Goal: Navigation & Orientation: Find specific page/section

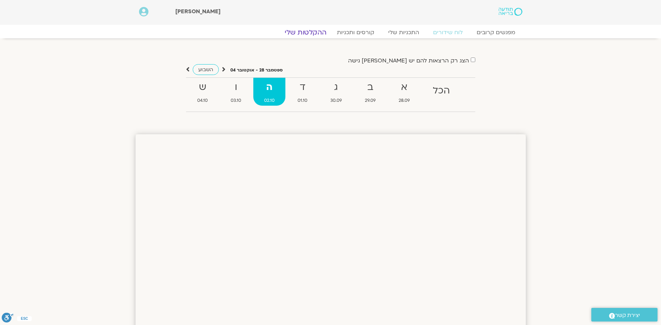
click at [312, 35] on link "ההקלטות שלי" at bounding box center [305, 32] width 59 height 8
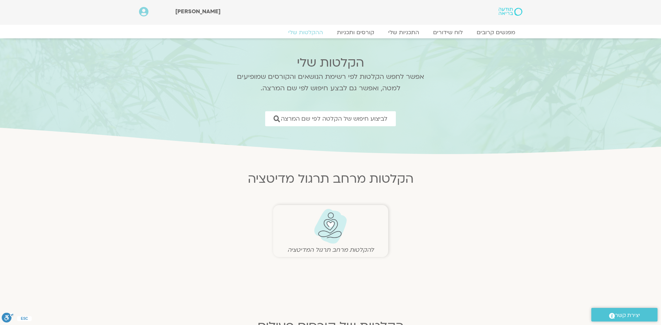
click at [328, 226] on img at bounding box center [330, 226] width 34 height 36
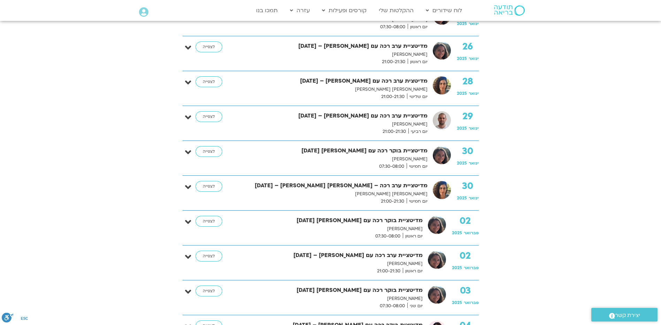
scroll to position [697, 0]
